Goal: Task Accomplishment & Management: Manage account settings

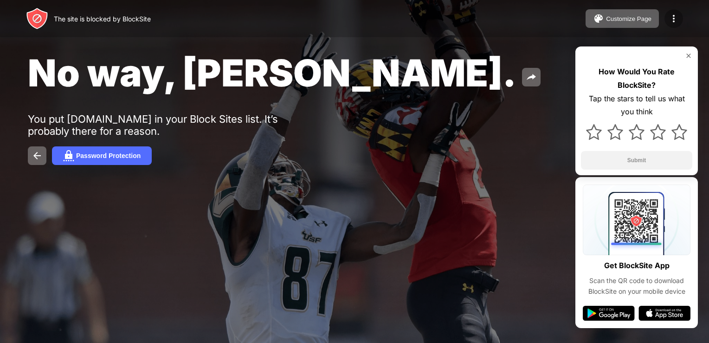
click at [676, 20] on img at bounding box center [674, 18] width 11 height 11
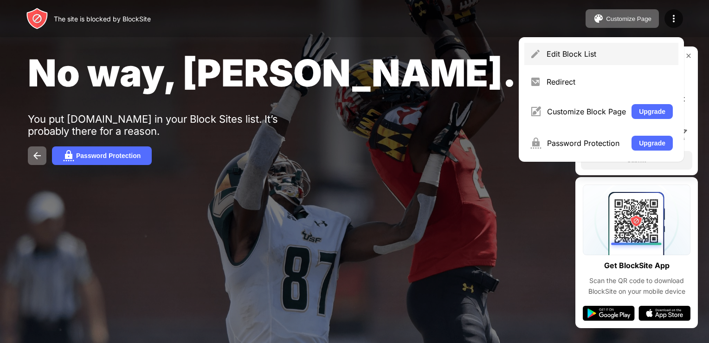
click at [610, 50] on div "Edit Block List" at bounding box center [610, 53] width 126 height 9
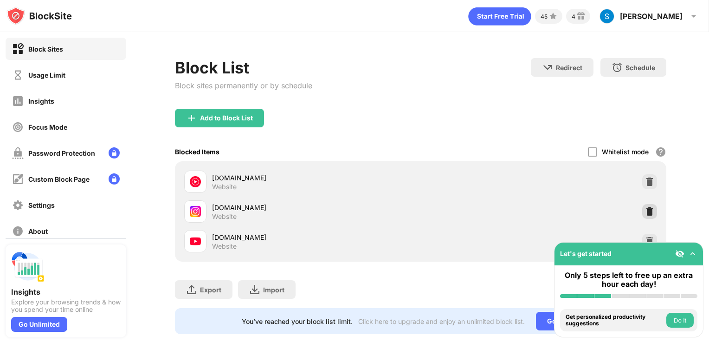
click at [645, 211] on img at bounding box center [649, 211] width 9 height 9
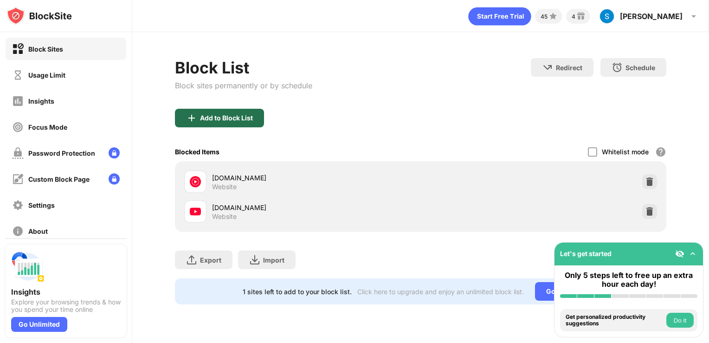
click at [239, 118] on div "Add to Block List" at bounding box center [226, 117] width 53 height 7
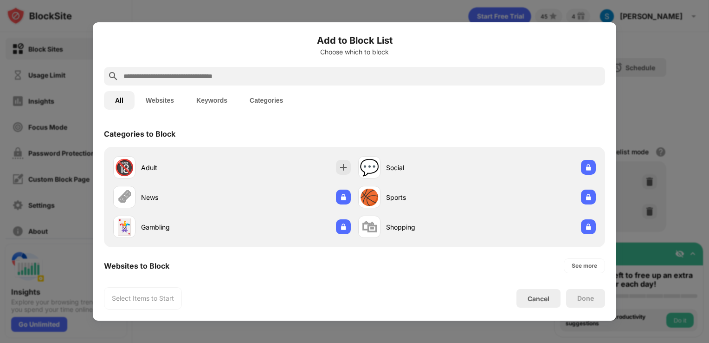
drag, startPoint x: 264, startPoint y: 79, endPoint x: 268, endPoint y: 84, distance: 6.6
click at [268, 84] on div at bounding box center [354, 76] width 501 height 19
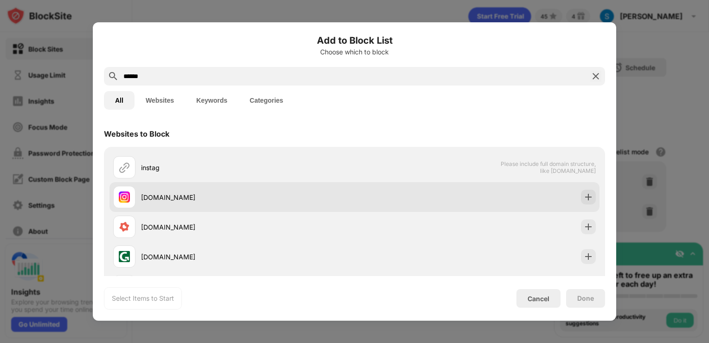
type input "******"
click at [565, 192] on div "[DOMAIN_NAME]" at bounding box center [355, 197] width 490 height 30
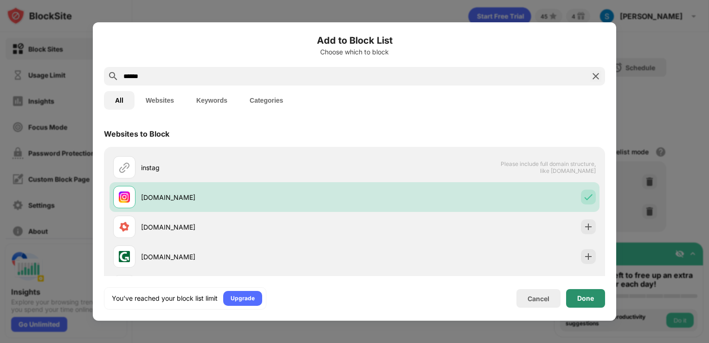
drag, startPoint x: 587, startPoint y: 299, endPoint x: 589, endPoint y: 284, distance: 14.5
click at [588, 299] on div "Done" at bounding box center [586, 297] width 17 height 7
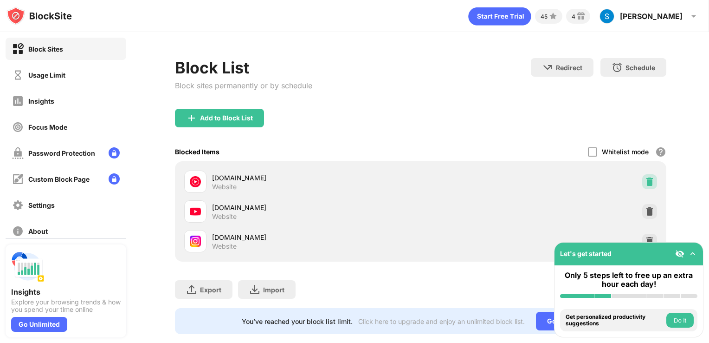
click at [645, 179] on img at bounding box center [649, 181] width 9 height 9
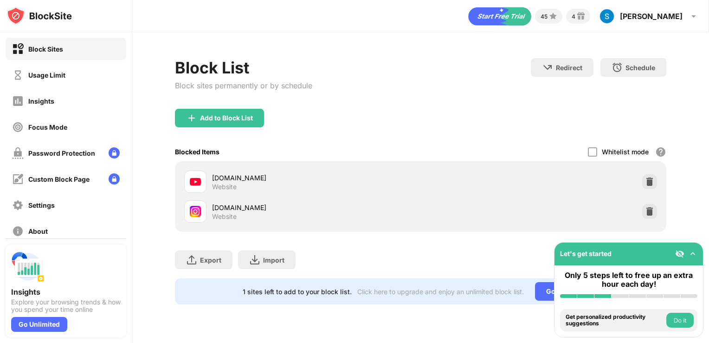
click at [234, 114] on div "Add to Block List" at bounding box center [226, 117] width 53 height 7
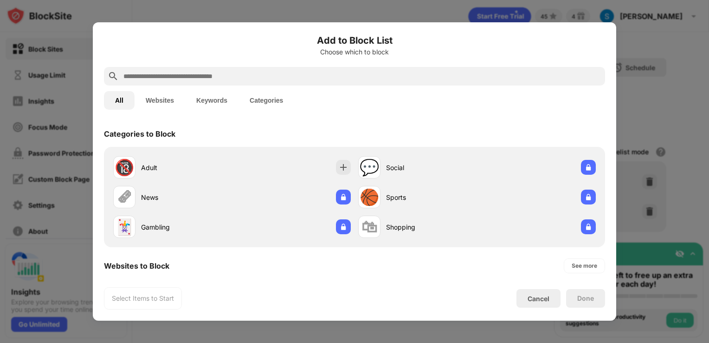
click at [388, 90] on div "All Websites Keywords Categories" at bounding box center [354, 100] width 501 height 30
click at [377, 78] on input "text" at bounding box center [362, 76] width 479 height 11
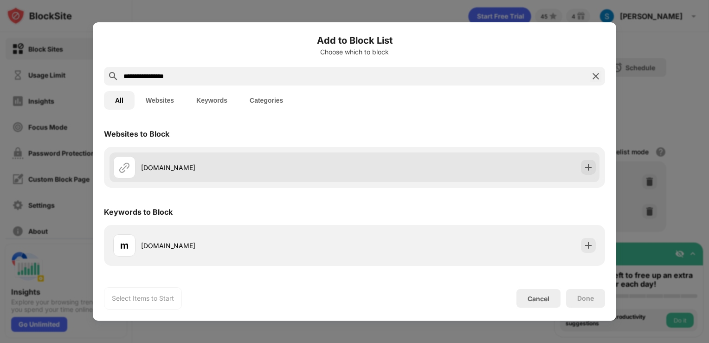
type input "**********"
click at [594, 174] on div "[DOMAIN_NAME]" at bounding box center [355, 167] width 490 height 30
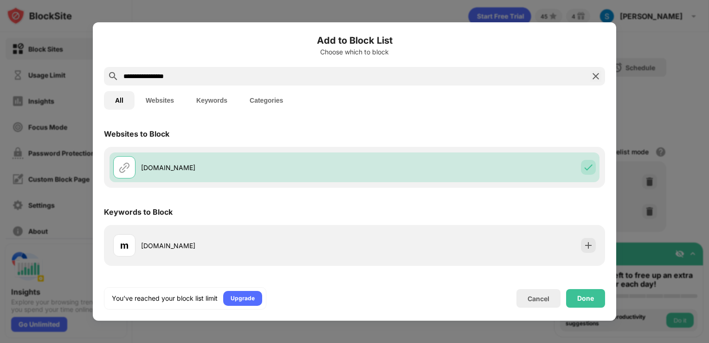
click at [596, 290] on div "Done" at bounding box center [585, 298] width 39 height 19
